Goal: Task Accomplishment & Management: Manage account settings

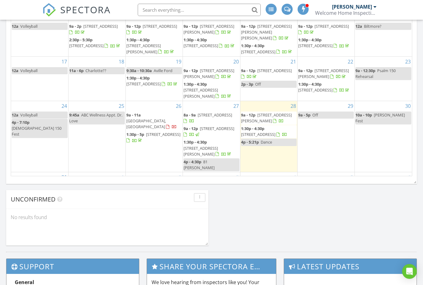
scroll to position [387, 0]
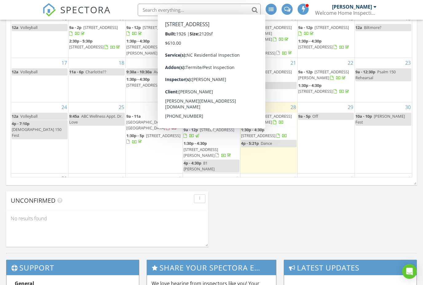
click at [211, 132] on span "[STREET_ADDRESS]" at bounding box center [217, 130] width 34 height 6
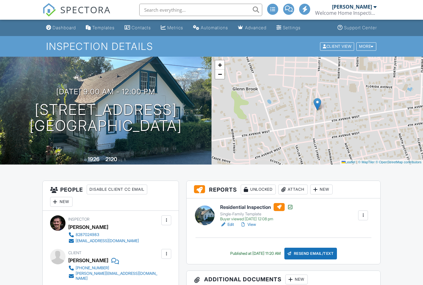
click at [296, 189] on div "Attach" at bounding box center [293, 189] width 30 height 10
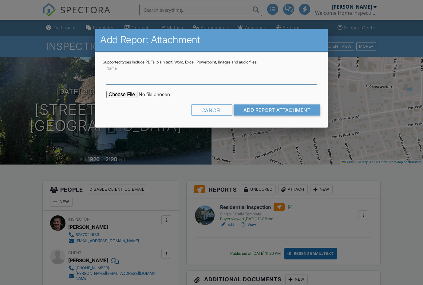
click at [286, 84] on input "Name" at bounding box center [211, 77] width 211 height 15
type input "Pest Inspection Report"
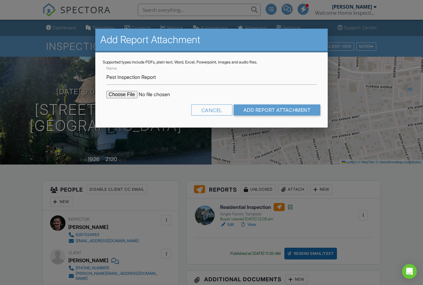
click at [118, 92] on input "file" at bounding box center [158, 94] width 105 height 7
type input "C:\fakepath\Pest Inspection Report .pdf"
click at [266, 108] on input "Add Report Attachment" at bounding box center [277, 109] width 87 height 11
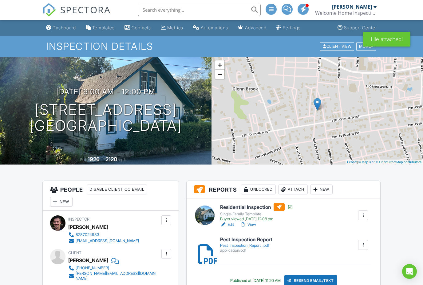
click at [66, 9] on span "SPECTORA" at bounding box center [85, 9] width 50 height 13
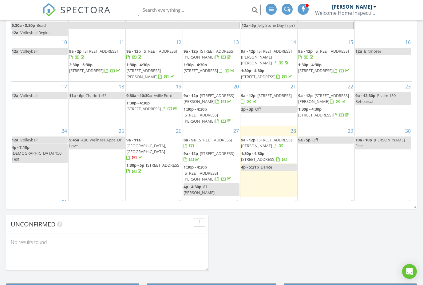
scroll to position [364, 0]
